Goal: Transaction & Acquisition: Book appointment/travel/reservation

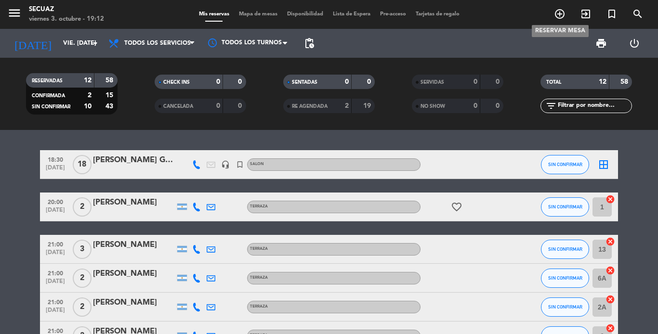
click at [560, 15] on icon "add_circle_outline" at bounding box center [560, 14] width 12 height 12
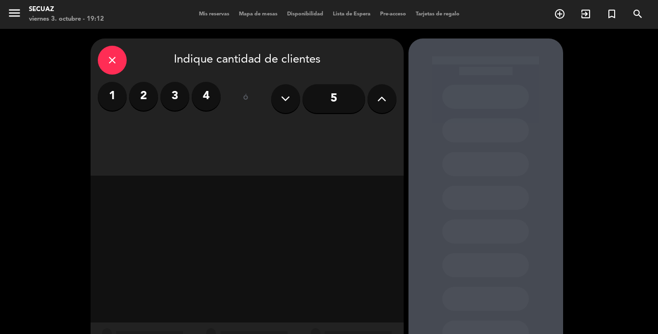
click at [384, 95] on icon at bounding box center [381, 98] width 9 height 14
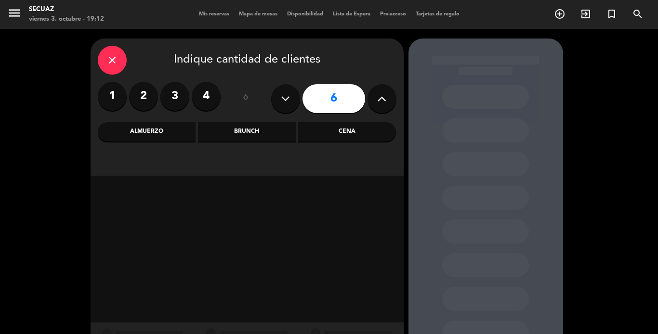
click at [383, 96] on icon at bounding box center [381, 98] width 9 height 14
click at [382, 98] on icon at bounding box center [381, 98] width 9 height 14
type input "8"
click at [345, 98] on input "8" at bounding box center [333, 98] width 63 height 29
click at [331, 131] on div "Cena" at bounding box center [347, 131] width 98 height 19
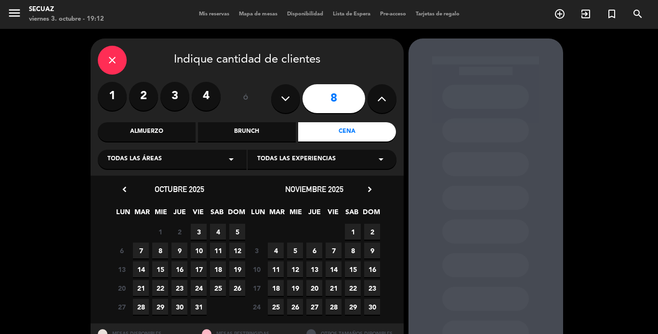
click at [197, 230] on span "3" at bounding box center [199, 232] width 16 height 16
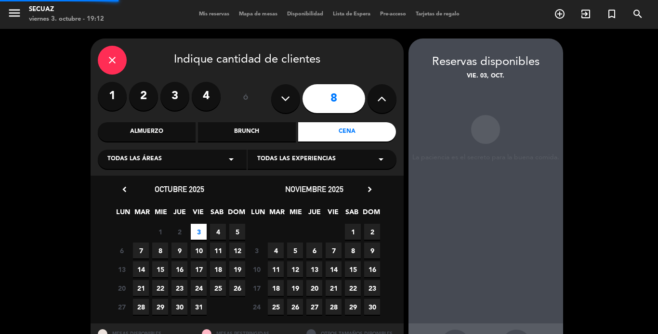
scroll to position [39, 0]
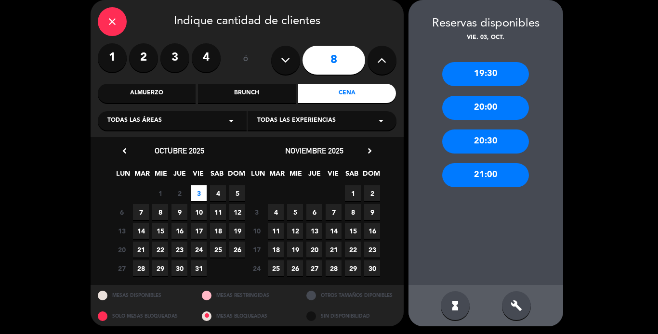
click at [497, 173] on div "21:00" at bounding box center [485, 175] width 87 height 24
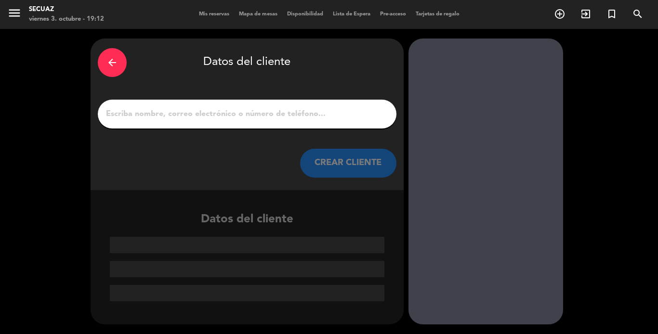
scroll to position [0, 0]
click at [183, 114] on input "1" at bounding box center [247, 113] width 284 height 13
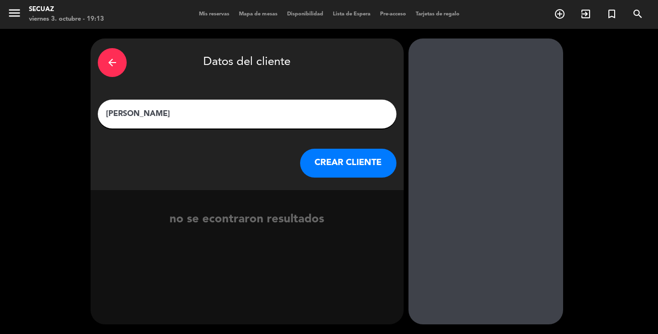
click at [192, 115] on input "[PERSON_NAME]" at bounding box center [247, 113] width 284 height 13
type input "[PERSON_NAME]"
click at [360, 162] on button "CREAR CLIENTE" at bounding box center [348, 163] width 96 height 29
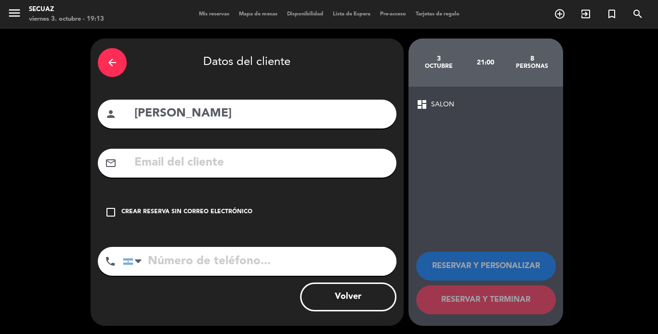
click at [112, 210] on icon "check_box_outline_blank" at bounding box center [111, 213] width 12 height 12
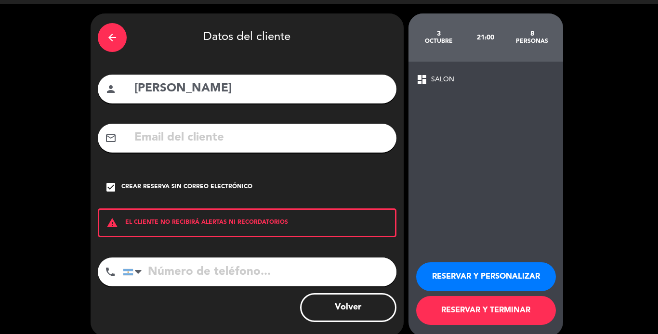
scroll to position [37, 0]
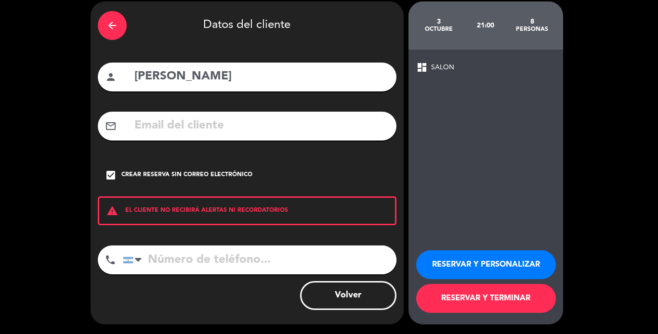
click at [488, 263] on button "RESERVAR Y PERSONALIZAR" at bounding box center [486, 264] width 140 height 29
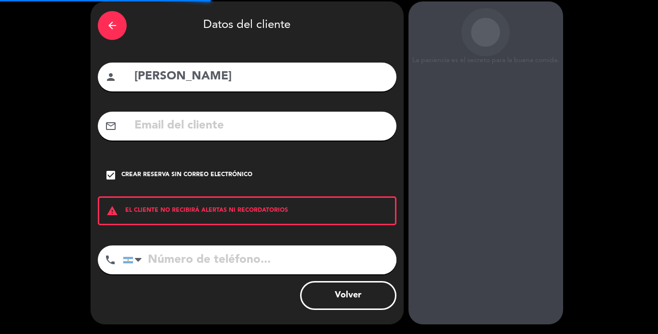
scroll to position [39, 0]
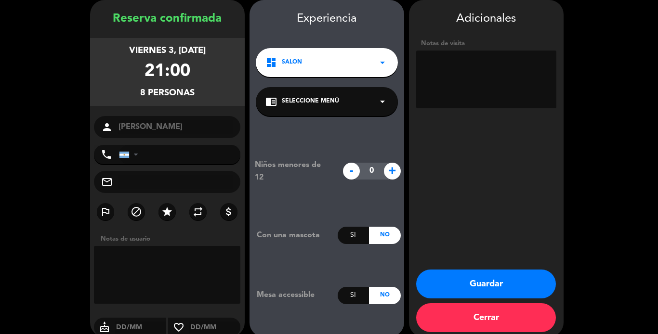
click at [387, 60] on icon "arrow_drop_down" at bounding box center [383, 63] width 12 height 12
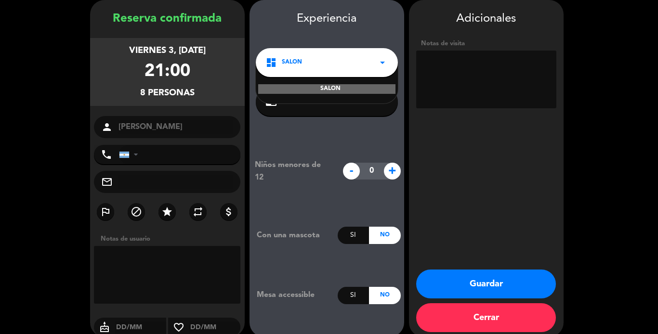
click at [366, 90] on div "SALON" at bounding box center [326, 89] width 137 height 10
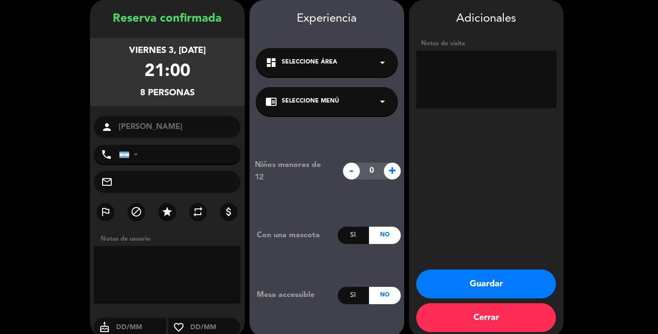
click at [372, 100] on div "chrome_reader_mode Seleccione Menú arrow_drop_down" at bounding box center [327, 101] width 142 height 29
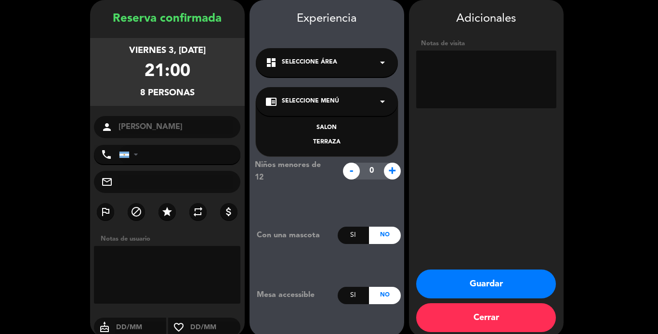
click at [335, 140] on div "TERRAZA" at bounding box center [326, 143] width 123 height 10
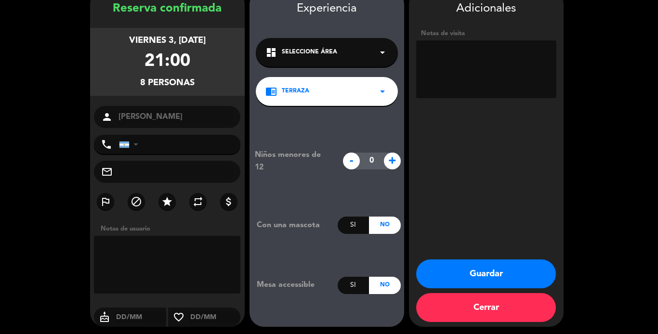
scroll to position [51, 0]
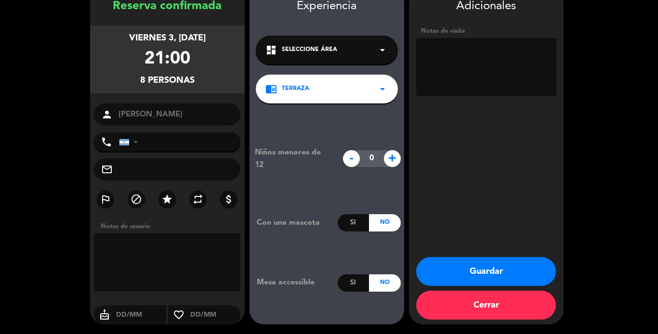
click at [203, 261] on textarea at bounding box center [167, 263] width 147 height 58
type textarea "21:30"
click at [181, 253] on textarea at bounding box center [167, 263] width 147 height 58
click at [491, 48] on textarea at bounding box center [486, 67] width 140 height 58
type textarea "21:30"
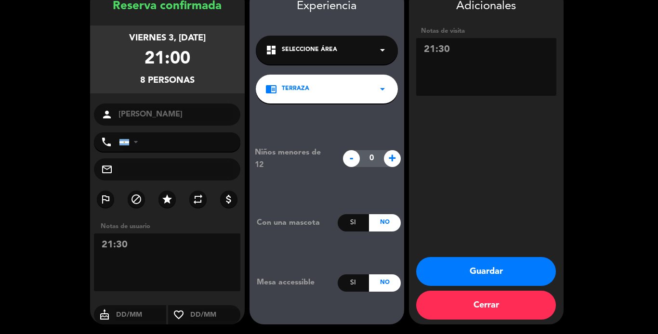
click at [494, 273] on button "Guardar" at bounding box center [486, 271] width 140 height 29
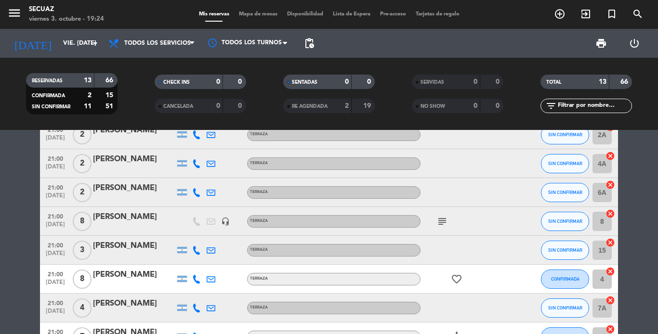
scroll to position [144, 0]
click at [444, 221] on icon "subject" at bounding box center [442, 221] width 12 height 12
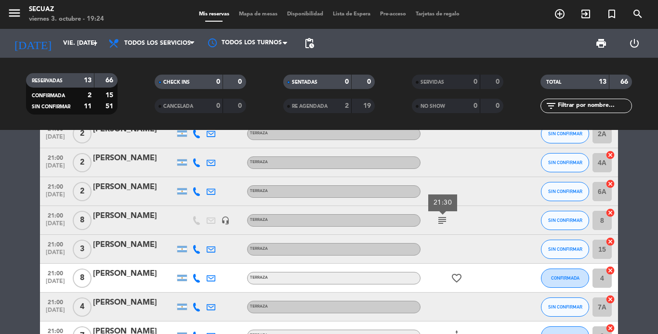
click at [444, 221] on icon "subject" at bounding box center [442, 221] width 12 height 12
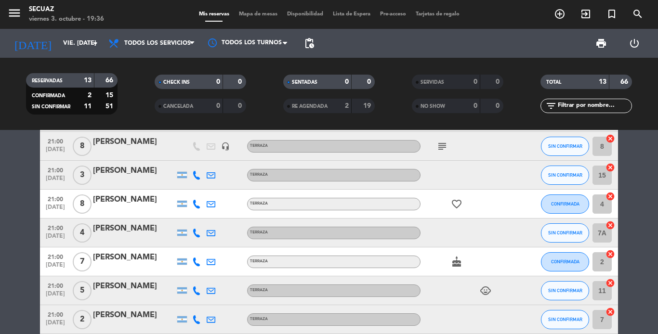
scroll to position [0, 0]
